Goal: Find specific page/section: Find specific page/section

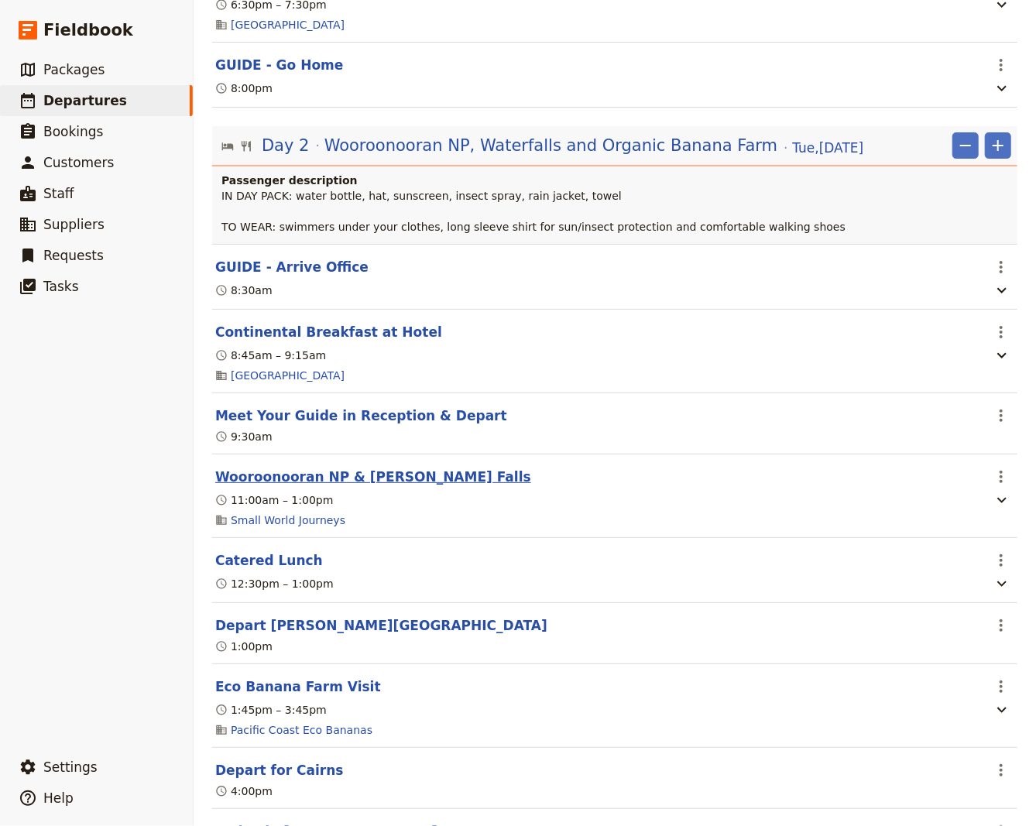
scroll to position [1150, 0]
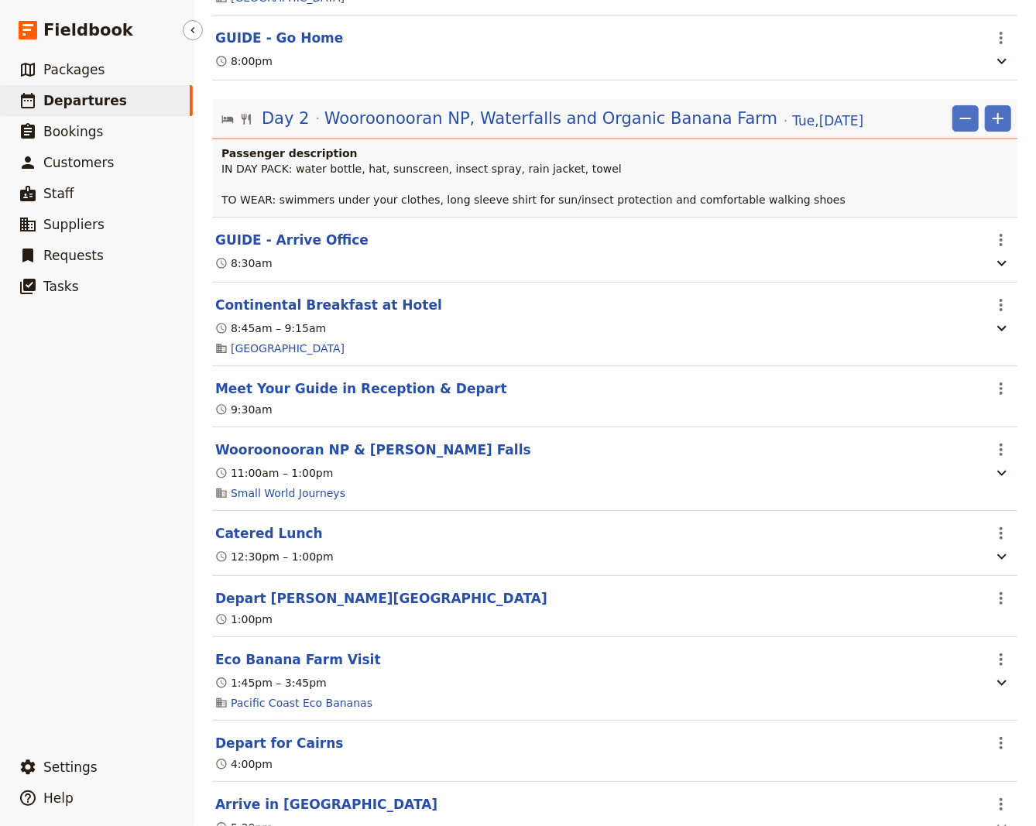
click at [65, 106] on span "Departures" at bounding box center [85, 100] width 84 height 15
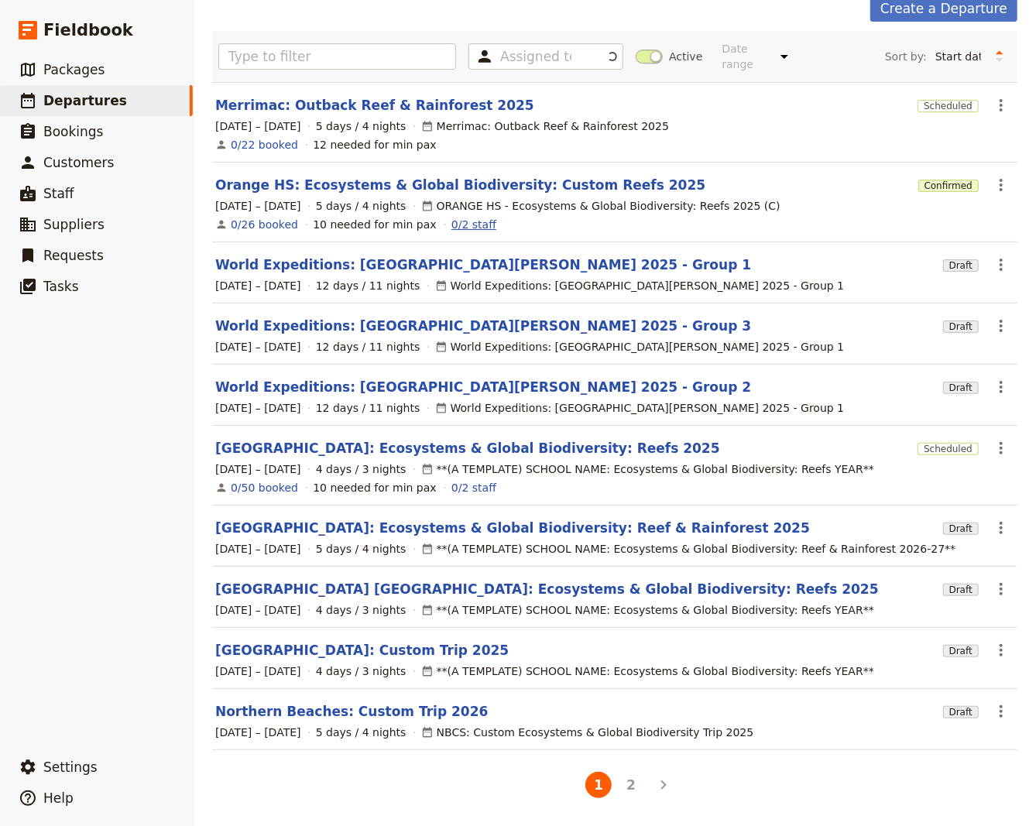
scroll to position [70, 0]
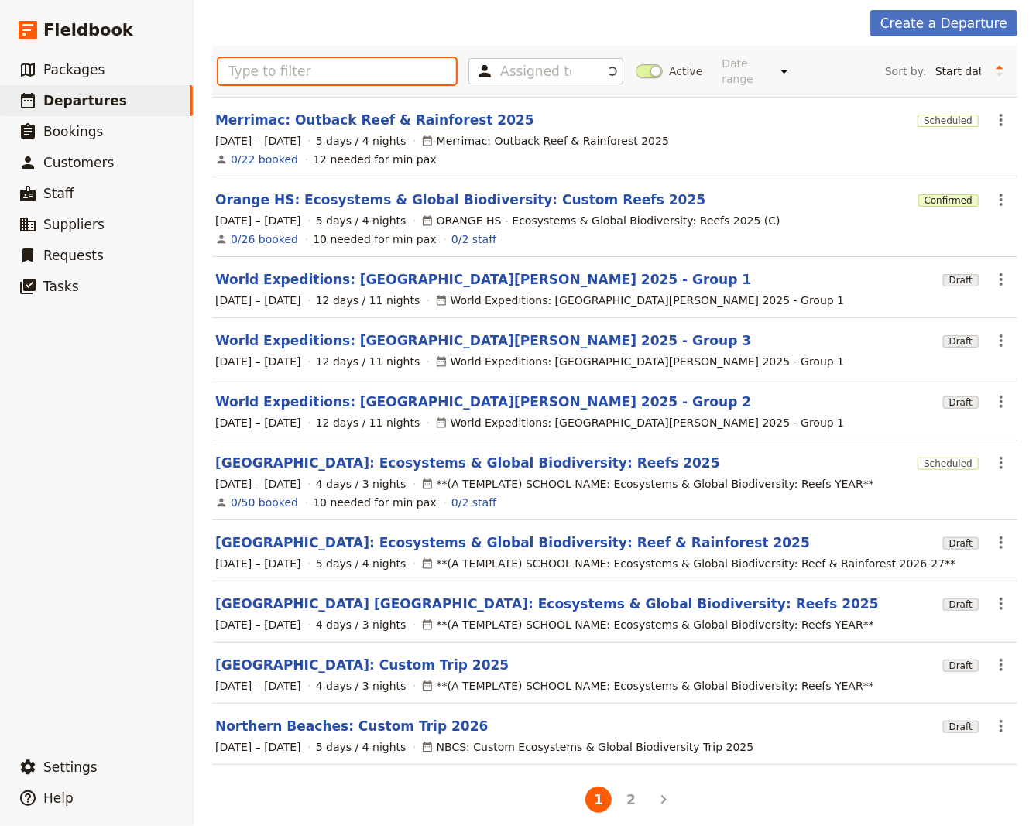
click at [281, 67] on input "text" at bounding box center [337, 71] width 238 height 26
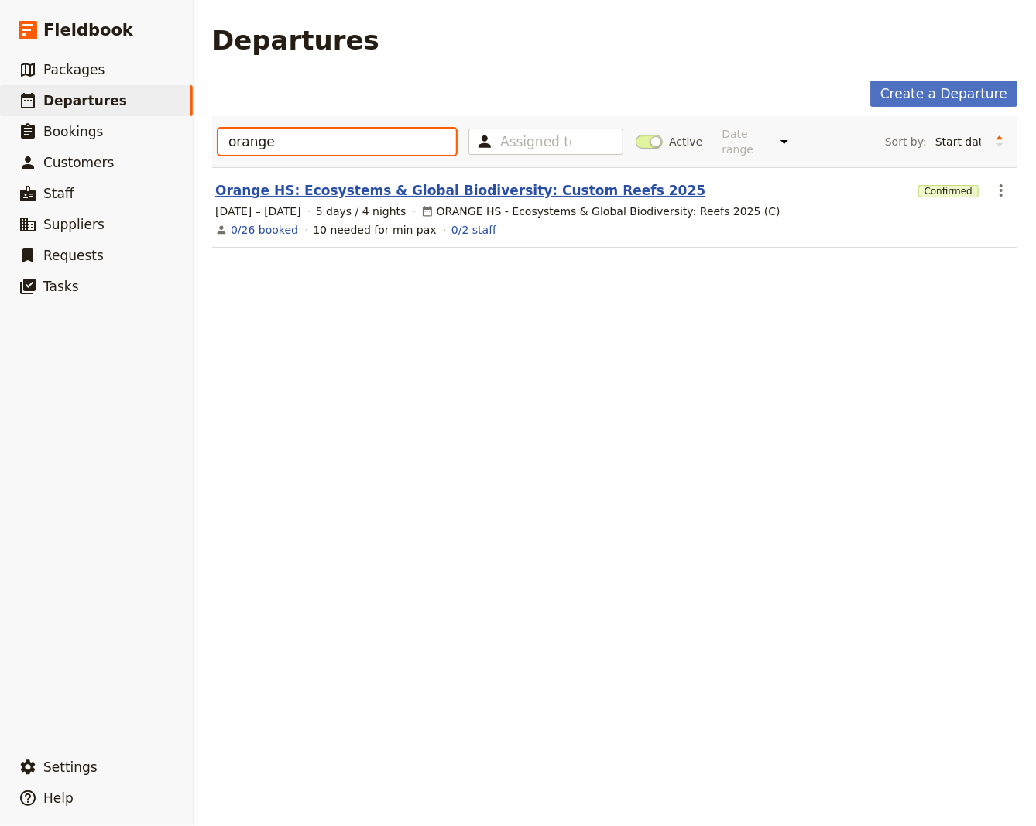
type input "orange"
click at [331, 181] on link "Orange HS: Ecosystems & Global Biodiversity: Custom Reefs 2025" at bounding box center [460, 190] width 490 height 19
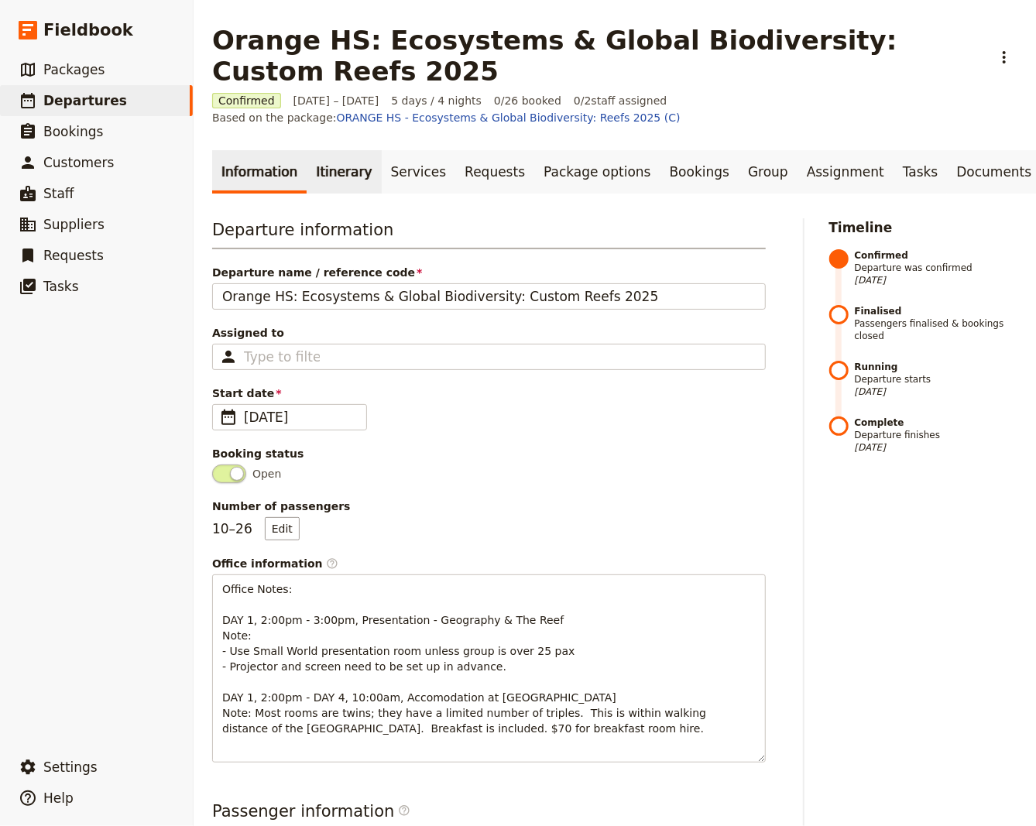
click at [328, 173] on link "Itinerary" at bounding box center [344, 171] width 74 height 43
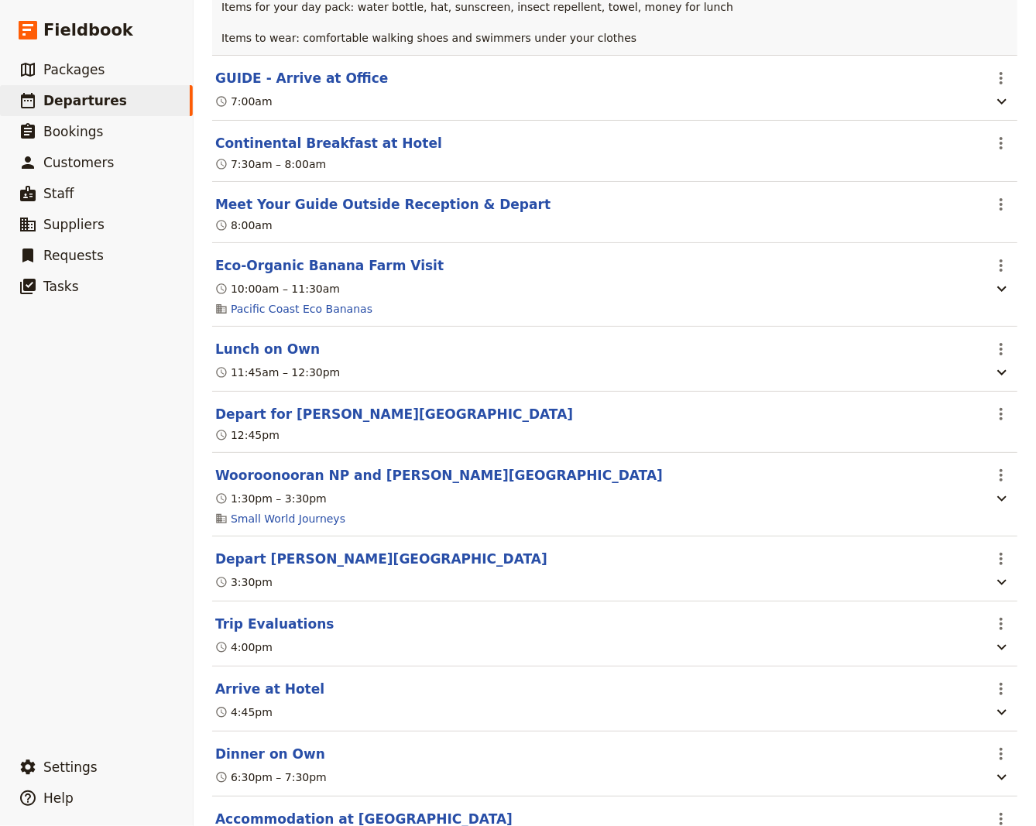
scroll to position [4161, 0]
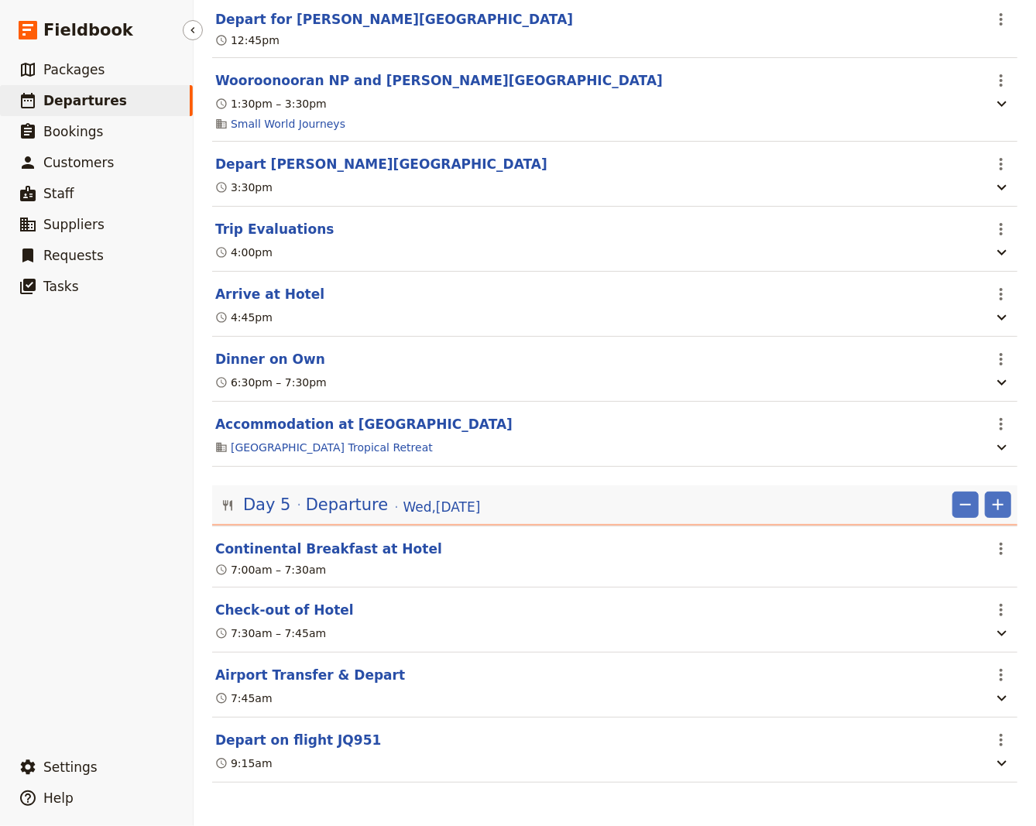
click at [84, 602] on ul "​ Packages ​ Departures ​ Bookings ​ Customers ​ Staff ​ Suppliers ​ Requests ​…" at bounding box center [96, 399] width 193 height 691
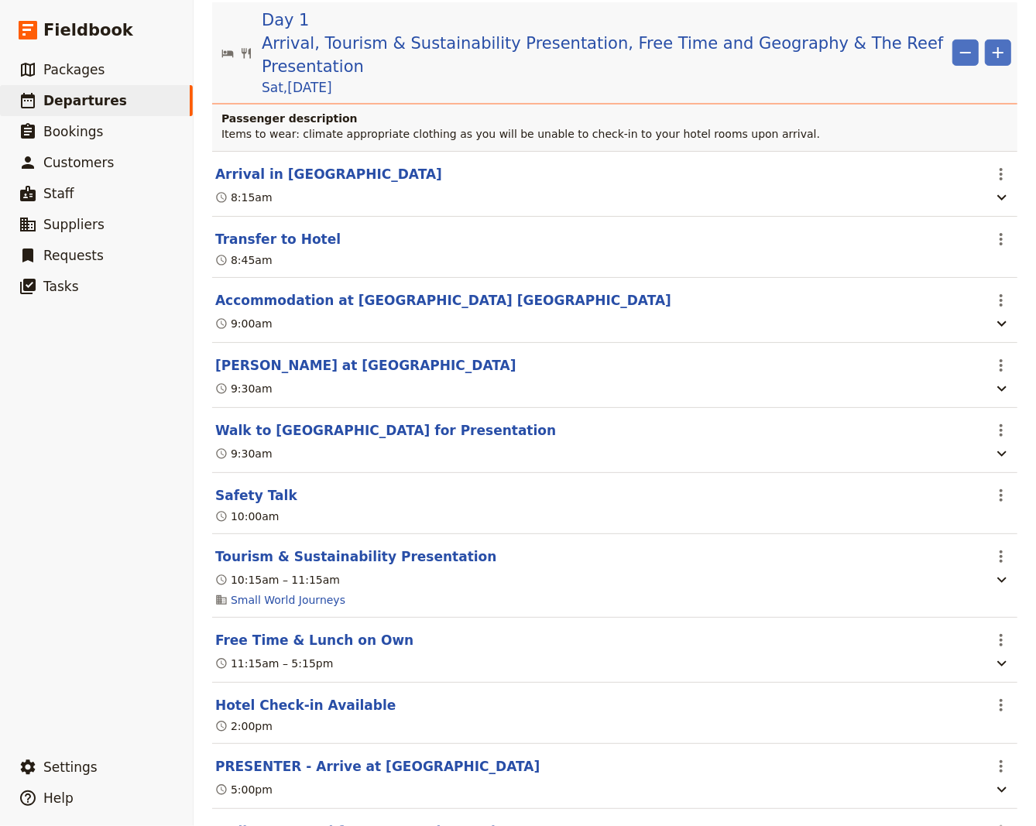
scroll to position [0, 0]
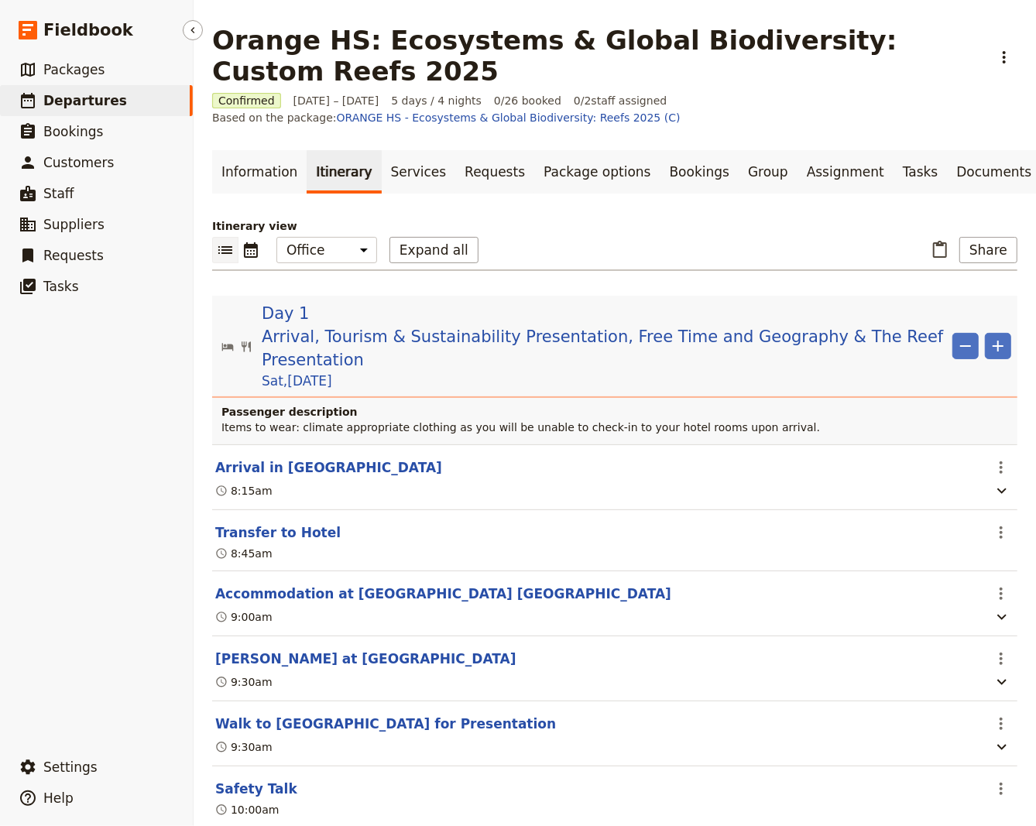
click at [84, 107] on span "Departures" at bounding box center [85, 100] width 84 height 15
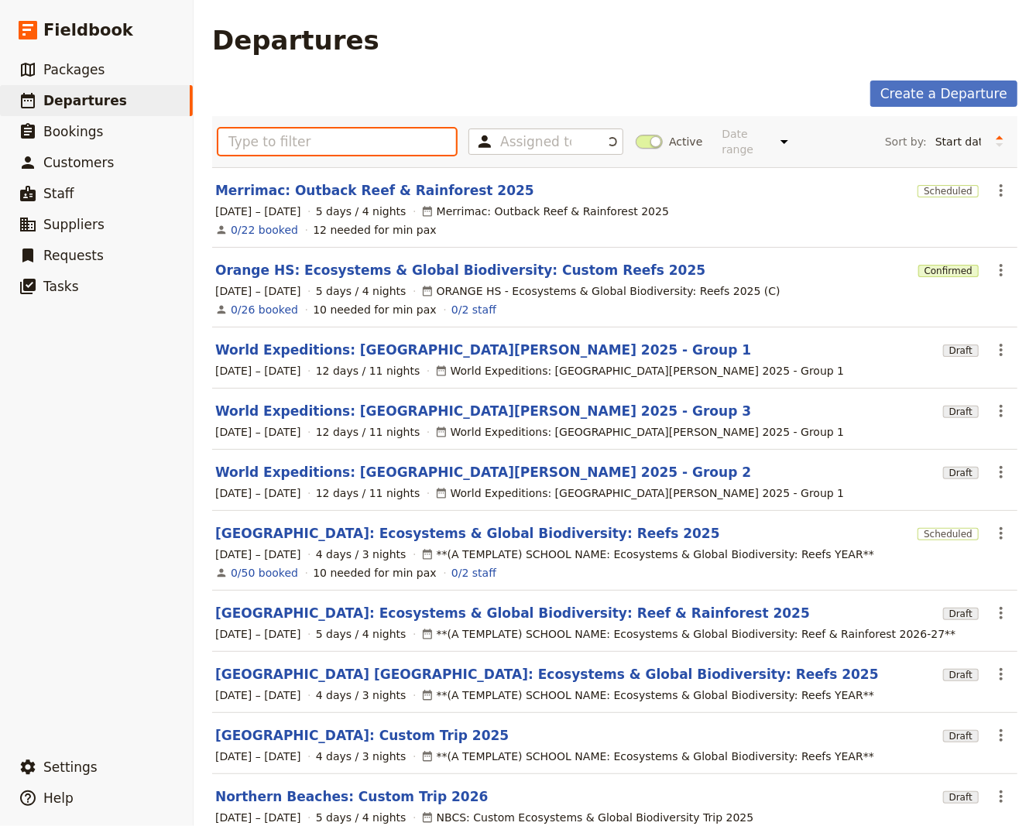
click at [250, 141] on input "text" at bounding box center [337, 142] width 238 height 26
